Goal: Task Accomplishment & Management: Manage account settings

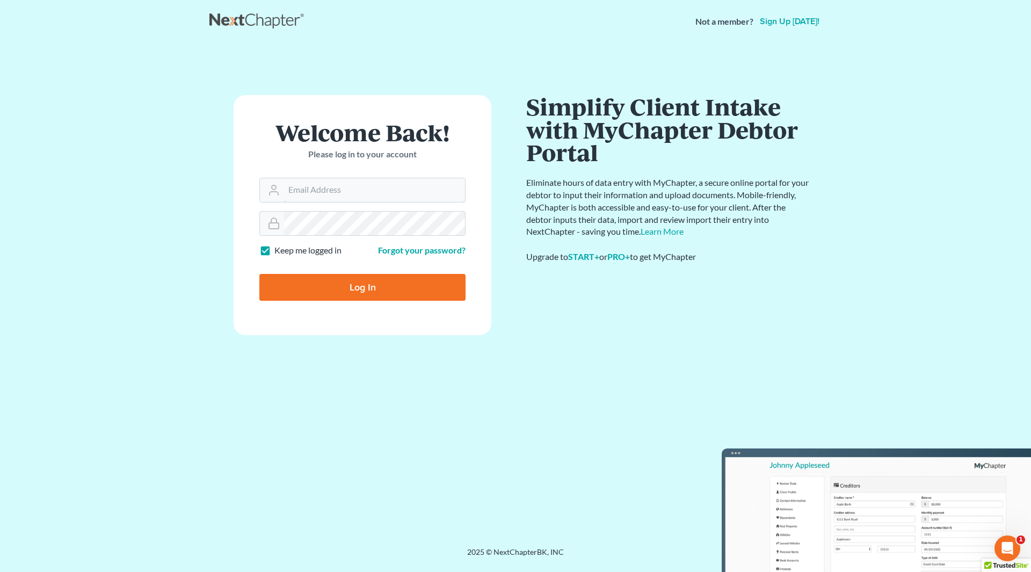
type input "[PERSON_NAME][EMAIL_ADDRESS][DOMAIN_NAME]"
click at [364, 289] on input "Log In" at bounding box center [362, 287] width 206 height 27
type input "Thinking..."
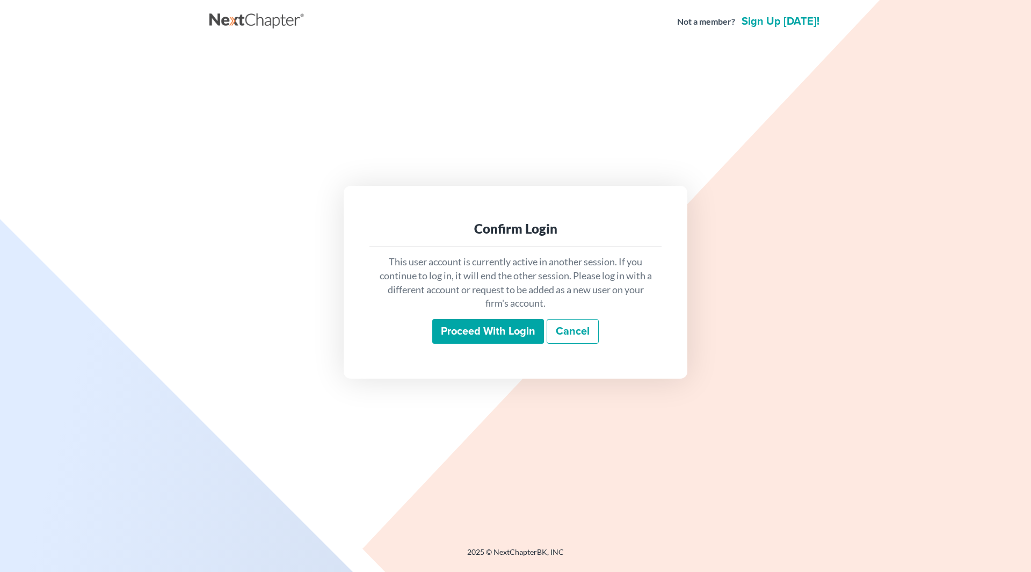
click at [502, 339] on input "Proceed with login" at bounding box center [488, 331] width 112 height 25
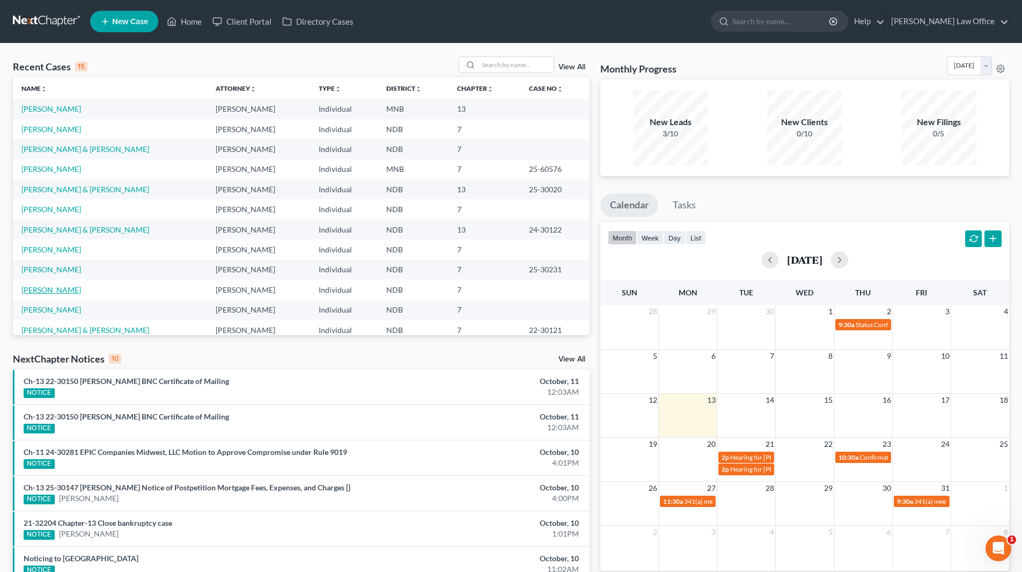
click at [41, 287] on link "[PERSON_NAME]" at bounding box center [51, 289] width 60 height 9
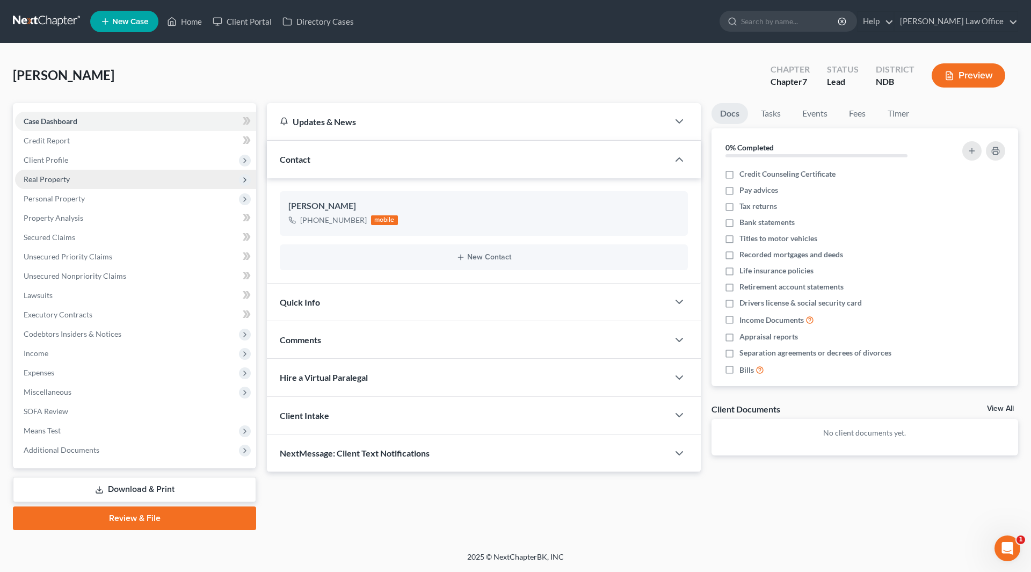
click at [52, 180] on span "Real Property" at bounding box center [47, 178] width 46 height 9
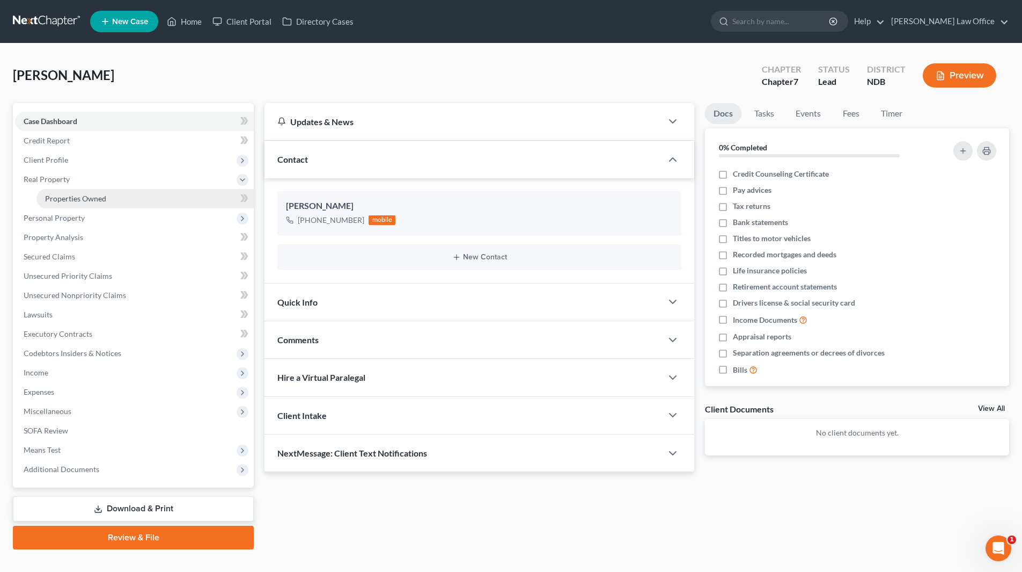
click at [61, 199] on span "Properties Owned" at bounding box center [75, 198] width 61 height 9
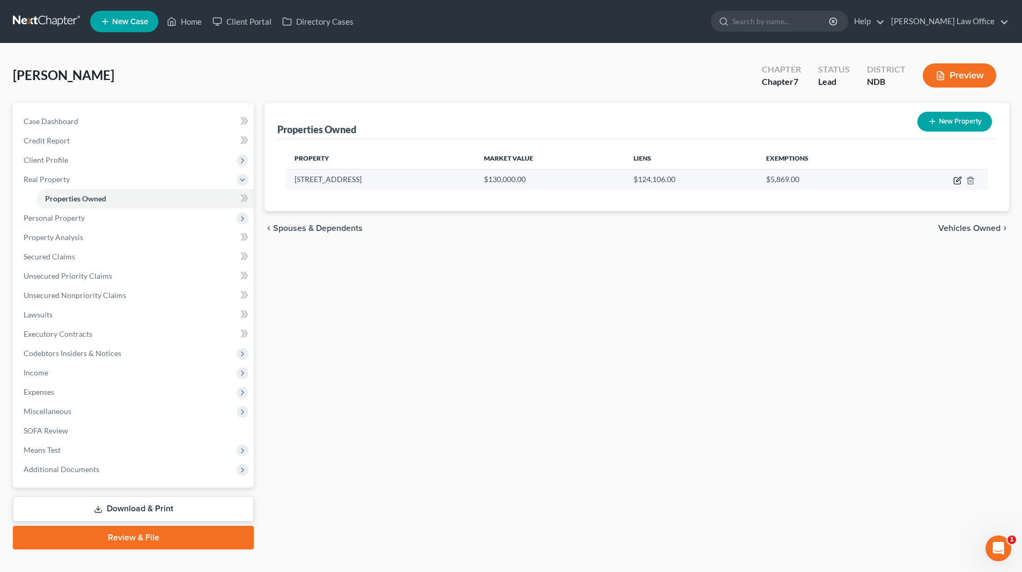
click at [960, 178] on icon "button" at bounding box center [958, 180] width 9 height 9
select select "29"
select select "0"
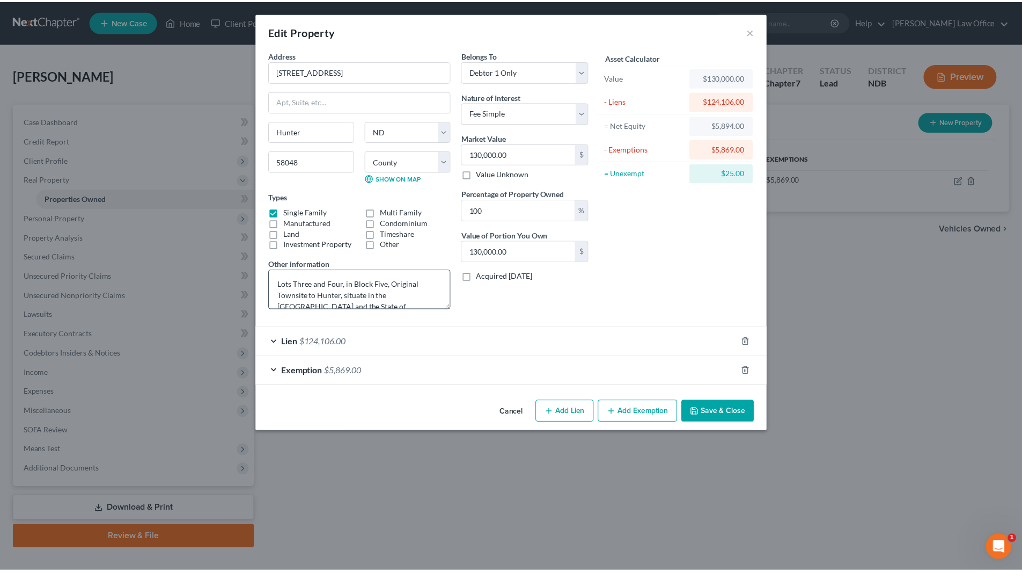
scroll to position [34, 0]
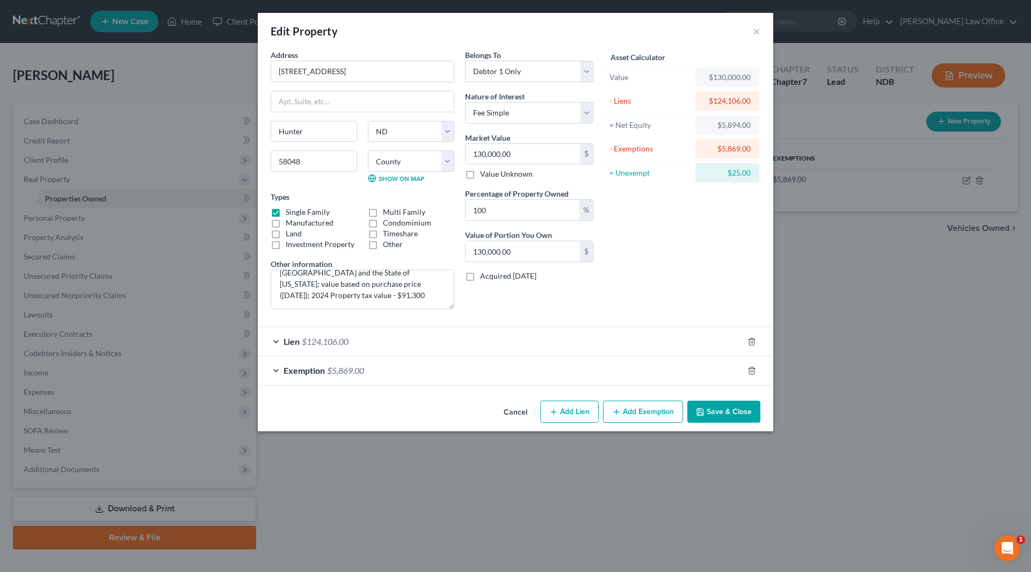
click at [730, 410] on button "Save & Close" at bounding box center [723, 411] width 73 height 23
